Goal: Information Seeking & Learning: Learn about a topic

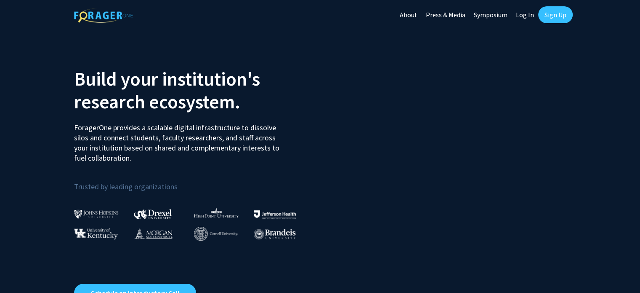
click at [519, 16] on link "Log In" at bounding box center [525, 14] width 27 height 29
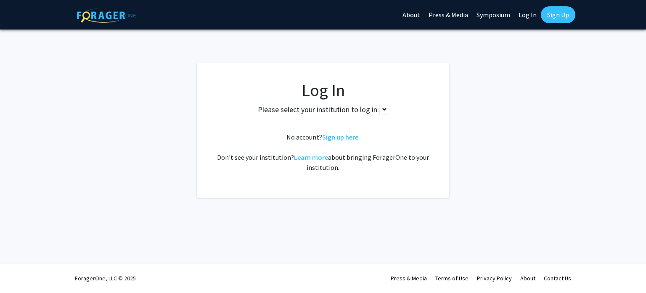
select select
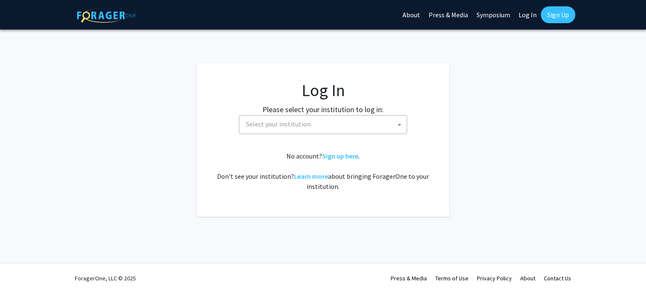
click at [349, 131] on span "Select your institution" at bounding box center [325, 123] width 164 height 17
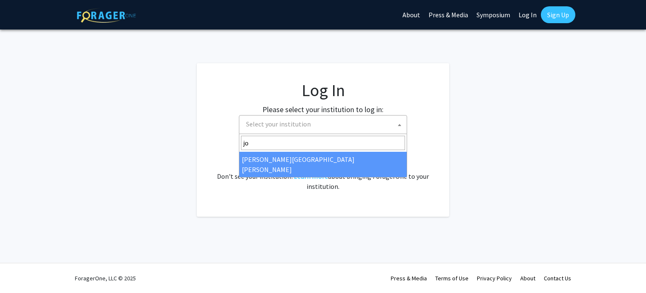
type input "jo"
select select "1"
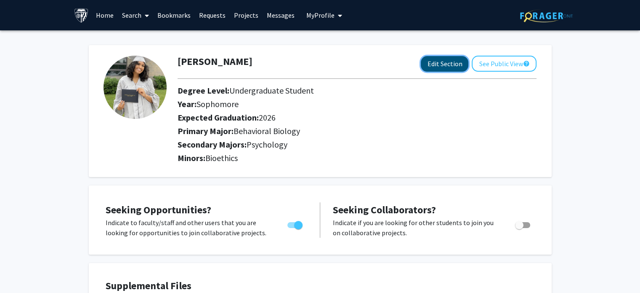
click at [442, 62] on button "Edit Section" at bounding box center [445, 64] width 48 height 16
select select "sophomore"
select select "2026"
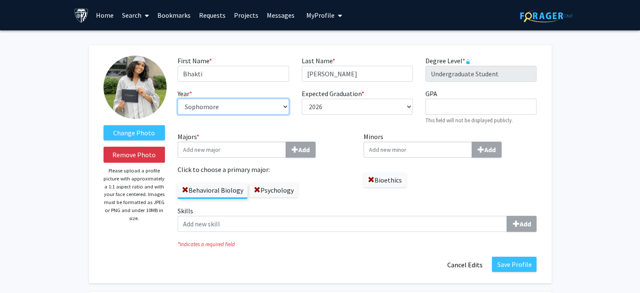
click at [278, 107] on select "--- First-year Sophomore Junior Senior Postbaccalaureate Certificate" at bounding box center [233, 106] width 111 height 16
select select "senior"
click at [178, 98] on select "--- First-year Sophomore Junior Senior Postbaccalaureate Certificate" at bounding box center [233, 106] width 111 height 16
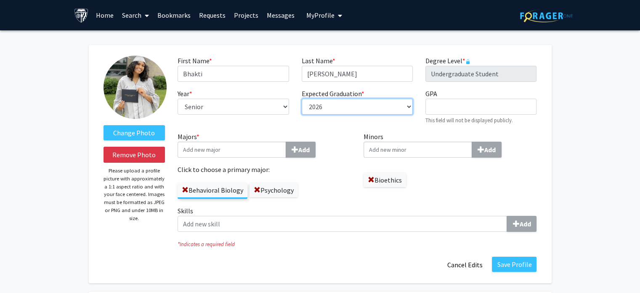
click at [382, 109] on select "--- 2018 2019 2020 2021 2022 2023 2024 2025 2026 2027 2028 2029 2030 2031" at bounding box center [357, 106] width 111 height 16
select select "2025"
click at [302, 98] on select "--- 2018 2019 2020 2021 2022 2023 2024 2025 2026 2027 2028 2029 2030 2031" at bounding box center [357, 106] width 111 height 16
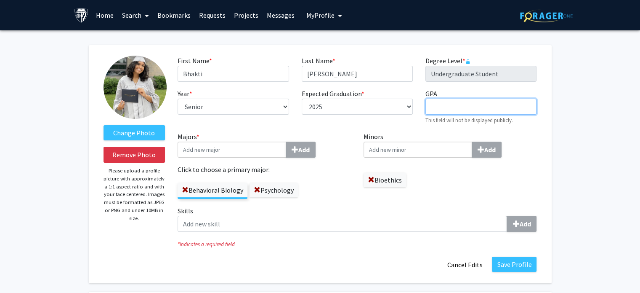
click at [465, 100] on input "GPA required" at bounding box center [481, 106] width 111 height 16
click at [345, 139] on label "Majors * Add" at bounding box center [264, 144] width 173 height 26
click at [328, 117] on div "Expected Graduation * required --- 2018 2019 2020 2021 2022 2023 2024 2025 2026…" at bounding box center [357, 106] width 124 height 36
click at [263, 195] on label "Psychology" at bounding box center [274, 190] width 48 height 14
click at [0, 0] on input "Psychology" at bounding box center [0, 0] width 0 height 0
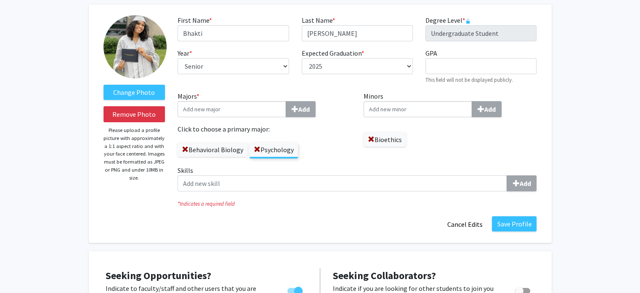
scroll to position [42, 0]
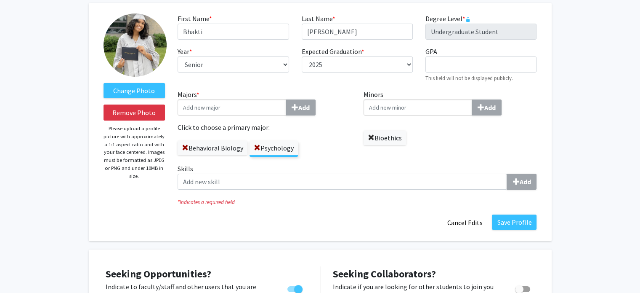
click at [372, 136] on span at bounding box center [371, 137] width 7 height 7
click at [502, 216] on button "Save Profile" at bounding box center [514, 221] width 45 height 15
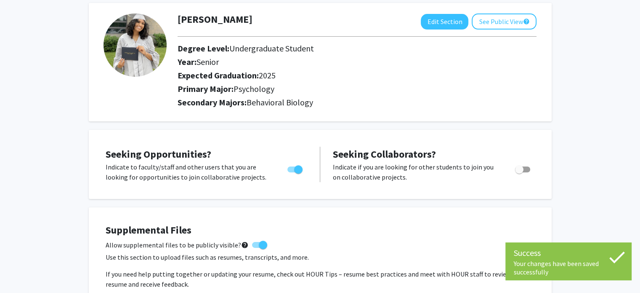
scroll to position [0, 0]
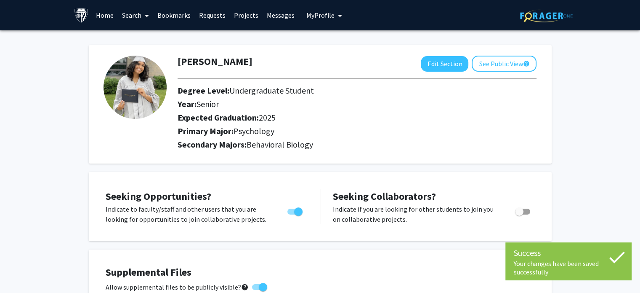
click at [147, 15] on icon at bounding box center [147, 15] width 4 height 7
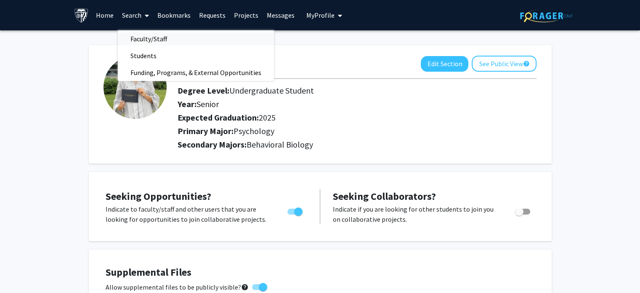
click at [156, 41] on span "Faculty/Staff" at bounding box center [149, 38] width 62 height 17
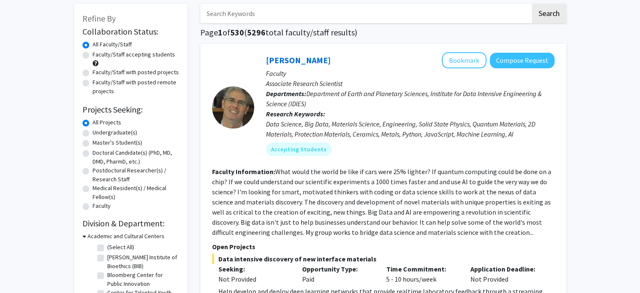
scroll to position [42, 0]
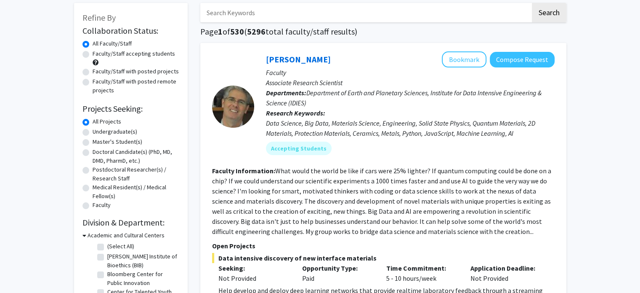
click at [114, 136] on div "Undergraduate(s)" at bounding box center [130, 132] width 97 height 10
click at [114, 132] on label "Undergraduate(s)" at bounding box center [115, 131] width 45 height 9
click at [98, 132] on input "Undergraduate(s)" at bounding box center [95, 129] width 5 height 5
radio input "true"
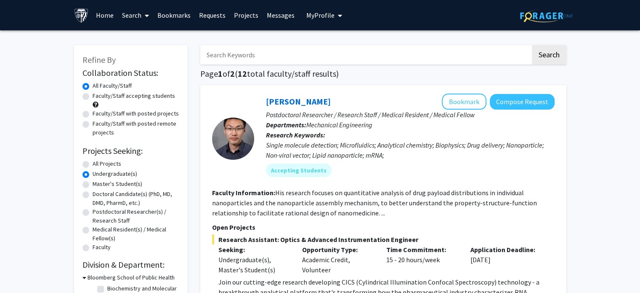
click at [103, 163] on label "All Projects" at bounding box center [107, 163] width 29 height 9
click at [98, 163] on input "All Projects" at bounding box center [95, 161] width 5 height 5
radio input "true"
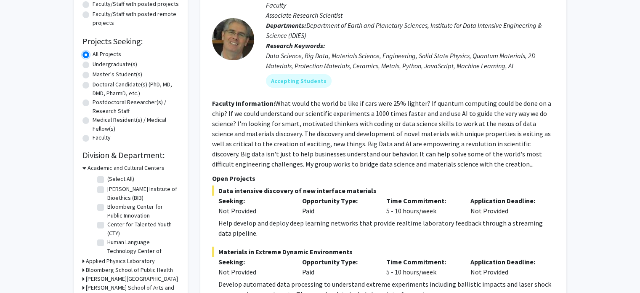
scroll to position [126, 0]
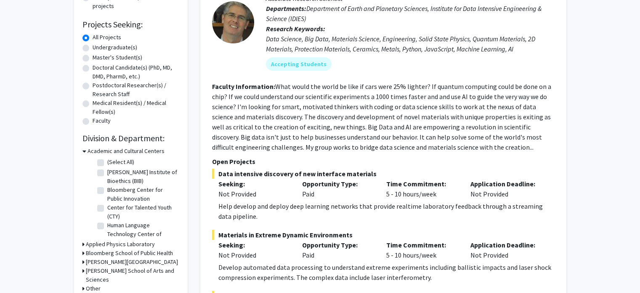
click at [143, 152] on h3 "Academic and Cultural Centers" at bounding box center [126, 150] width 77 height 9
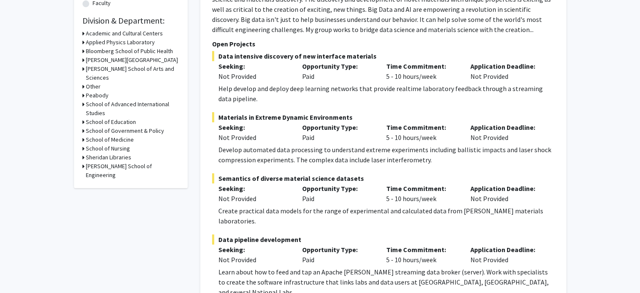
scroll to position [253, 0]
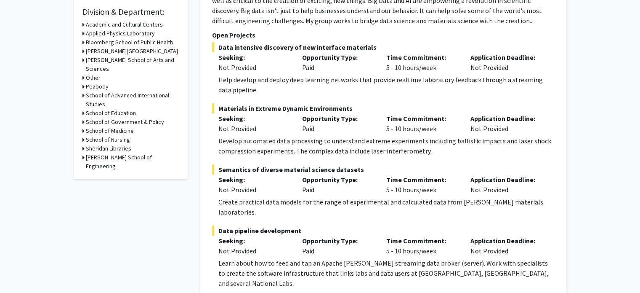
click at [97, 62] on h3 "Krieger School of Arts and Sciences" at bounding box center [132, 65] width 93 height 18
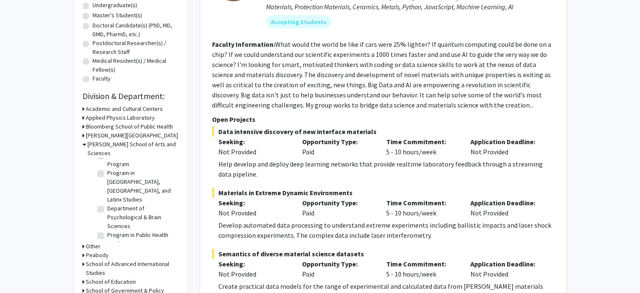
scroll to position [718, 0]
click at [107, 202] on label "Department of Psychological & Brain Sciences" at bounding box center [142, 215] width 70 height 27
click at [107, 202] on input "Department of Psychological & Brain Sciences" at bounding box center [109, 204] width 5 height 5
checkbox input "true"
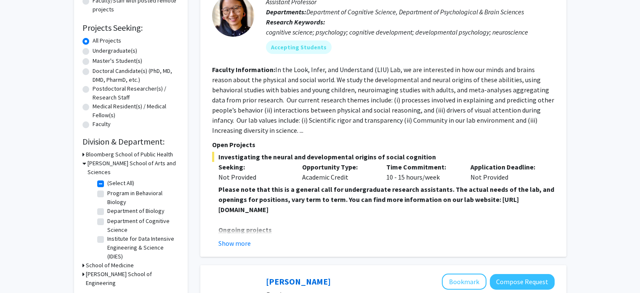
scroll to position [126, 0]
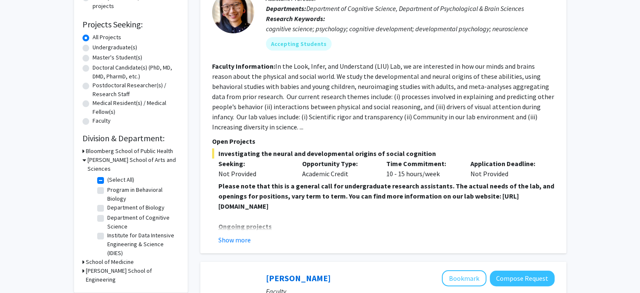
click at [104, 160] on h3 "Krieger School of Arts and Sciences" at bounding box center [134, 164] width 92 height 18
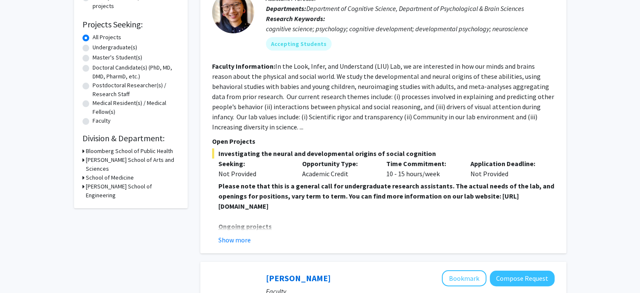
click at [107, 152] on h3 "Bloomberg School of Public Health" at bounding box center [129, 150] width 87 height 9
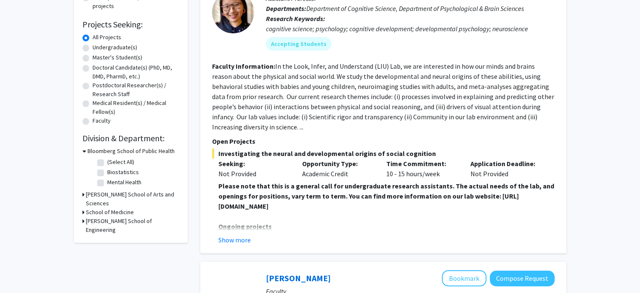
click at [107, 183] on label "Mental Health" at bounding box center [124, 182] width 34 height 9
click at [107, 183] on input "Mental Health" at bounding box center [109, 180] width 5 height 5
checkbox input "true"
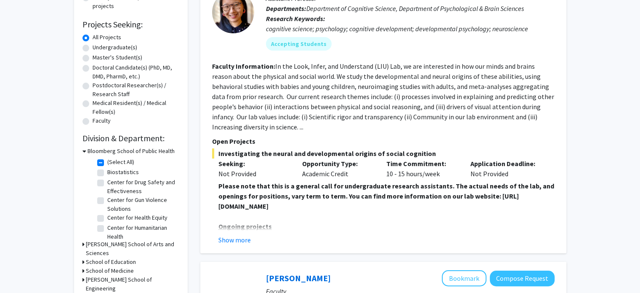
click at [106, 152] on h3 "Bloomberg School of Public Health" at bounding box center [131, 150] width 87 height 9
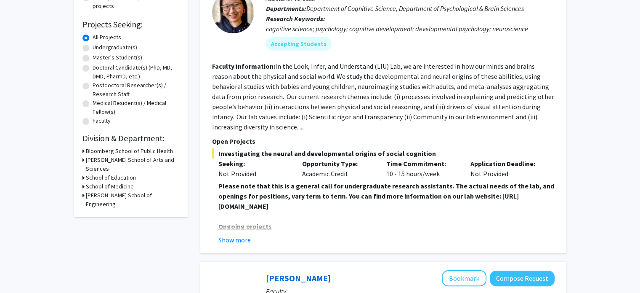
click at [103, 182] on h3 "School of Medicine" at bounding box center [110, 186] width 48 height 9
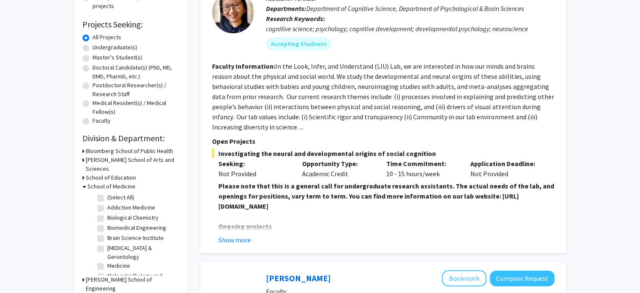
click at [107, 203] on label "Addiction Medicine" at bounding box center [131, 207] width 48 height 9
click at [107, 203] on input "Addiction Medicine" at bounding box center [109, 205] width 5 height 5
checkbox input "true"
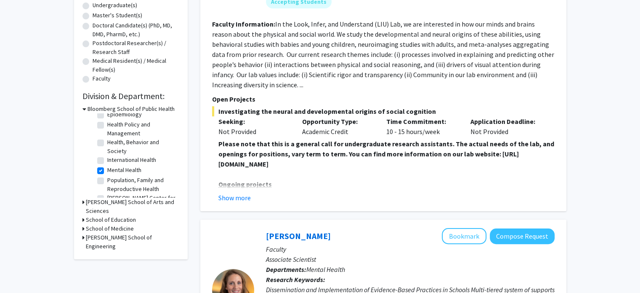
scroll to position [126, 0]
click at [125, 106] on h3 "Bloomberg School of Public Health" at bounding box center [131, 108] width 87 height 9
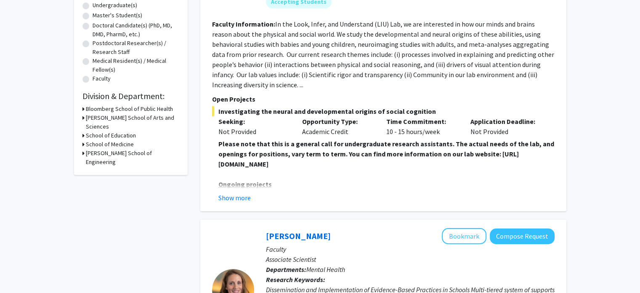
click at [122, 131] on h3 "School of Education" at bounding box center [111, 135] width 50 height 9
click at [122, 131] on h3 "School of Education" at bounding box center [113, 135] width 50 height 9
click at [122, 140] on h3 "School of Medicine" at bounding box center [110, 144] width 48 height 9
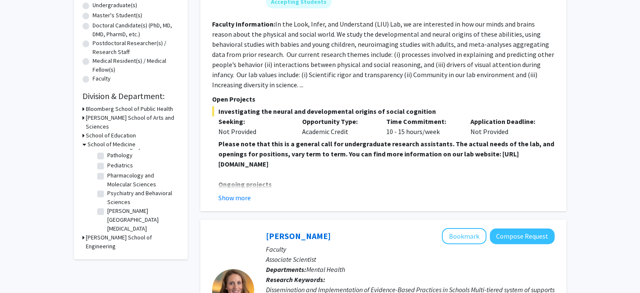
scroll to position [163, 0]
click at [107, 187] on label "Psychiatry and Behavioral Sciences" at bounding box center [142, 196] width 70 height 18
click at [107, 187] on input "Psychiatry and Behavioral Sciences" at bounding box center [109, 189] width 5 height 5
checkbox input "true"
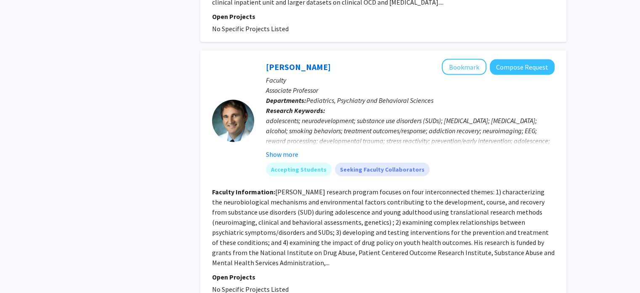
scroll to position [1894, 0]
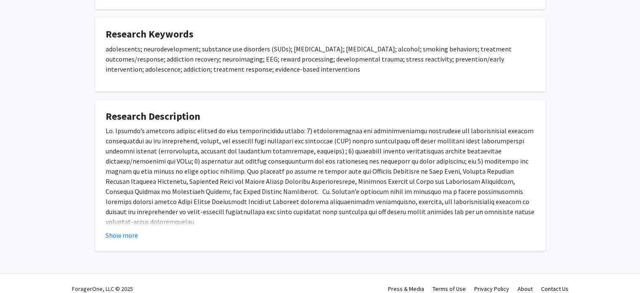
scroll to position [305, 0]
